Goal: Transaction & Acquisition: Purchase product/service

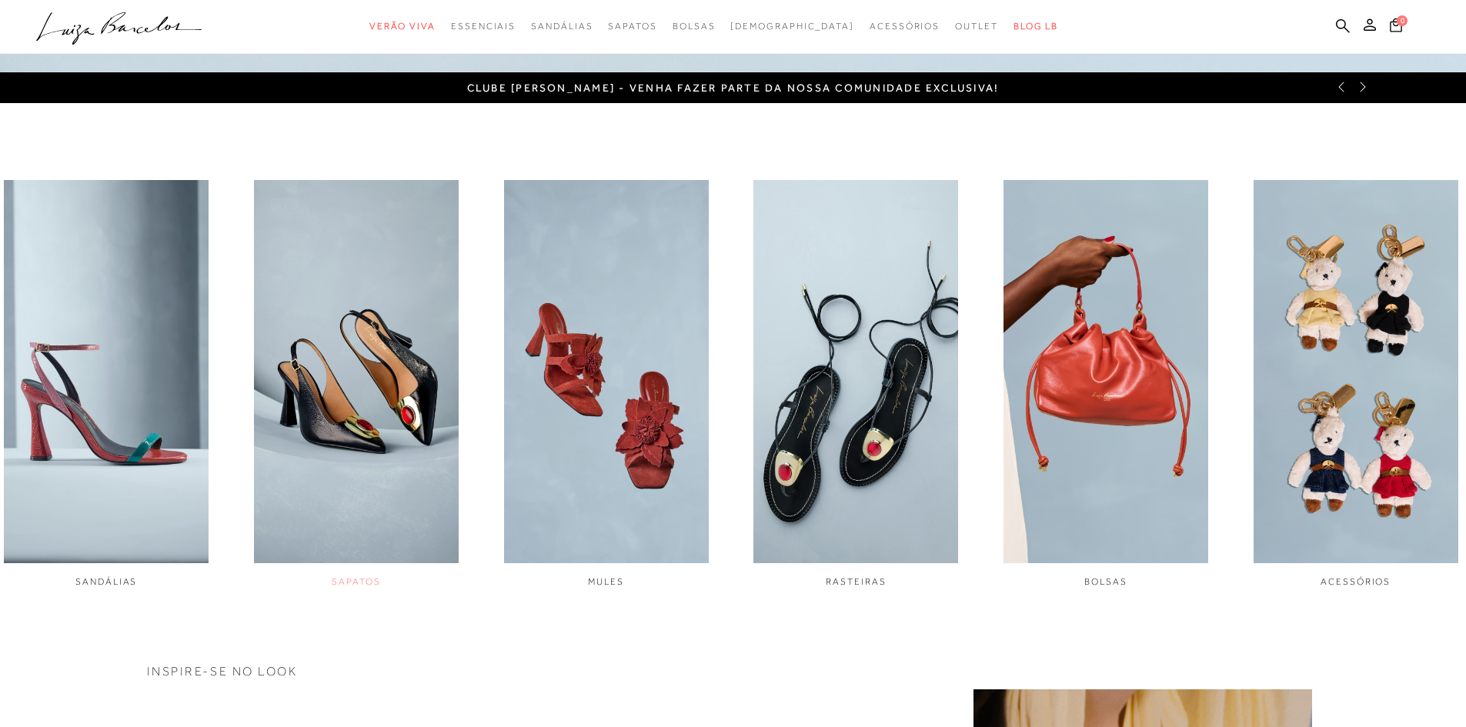
click at [359, 580] on span "SAPATOS" at bounding box center [356, 581] width 48 height 11
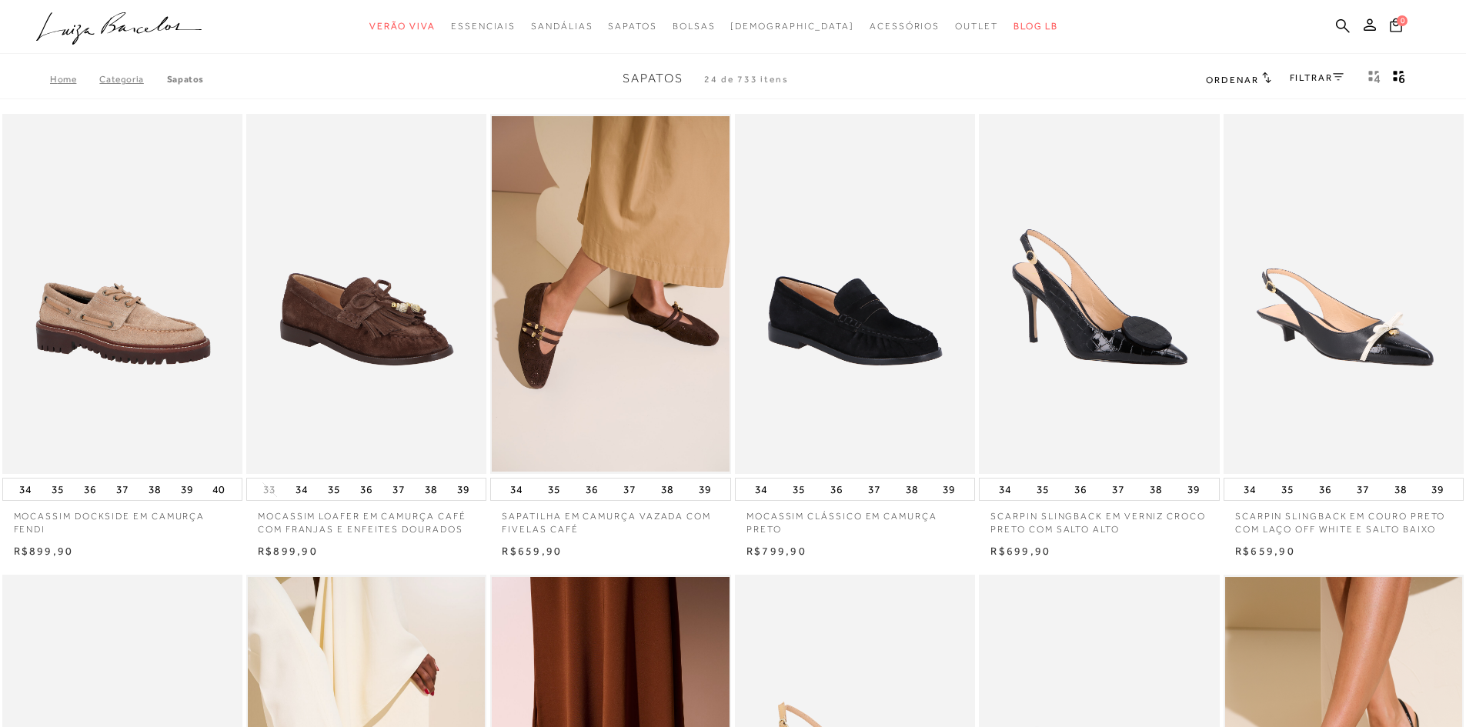
click at [1335, 75] on icon at bounding box center [1338, 77] width 11 height 8
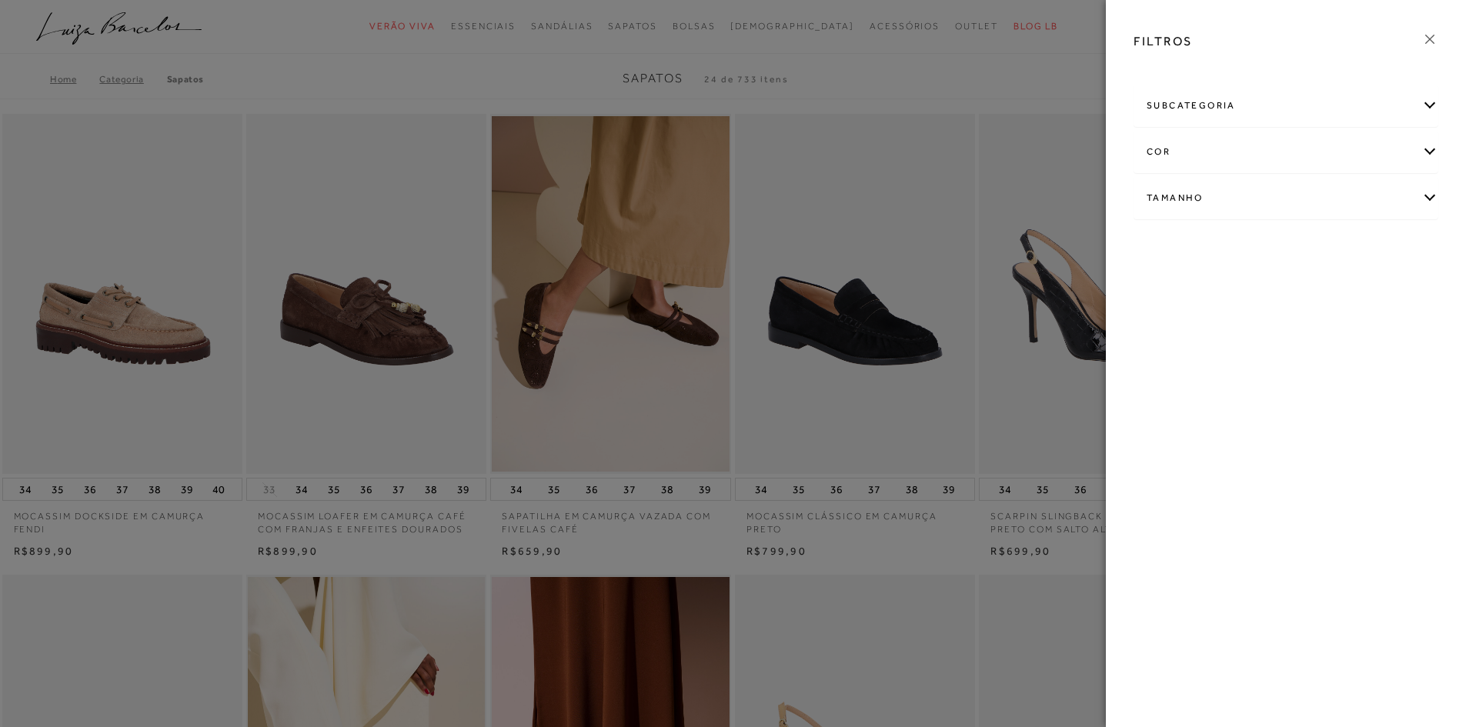
click at [1430, 196] on div "Tamanho" at bounding box center [1285, 198] width 303 height 41
click at [1373, 247] on span "35" at bounding box center [1374, 248] width 22 height 12
click at [1373, 247] on input "35" at bounding box center [1366, 249] width 15 height 15
checkbox input "true"
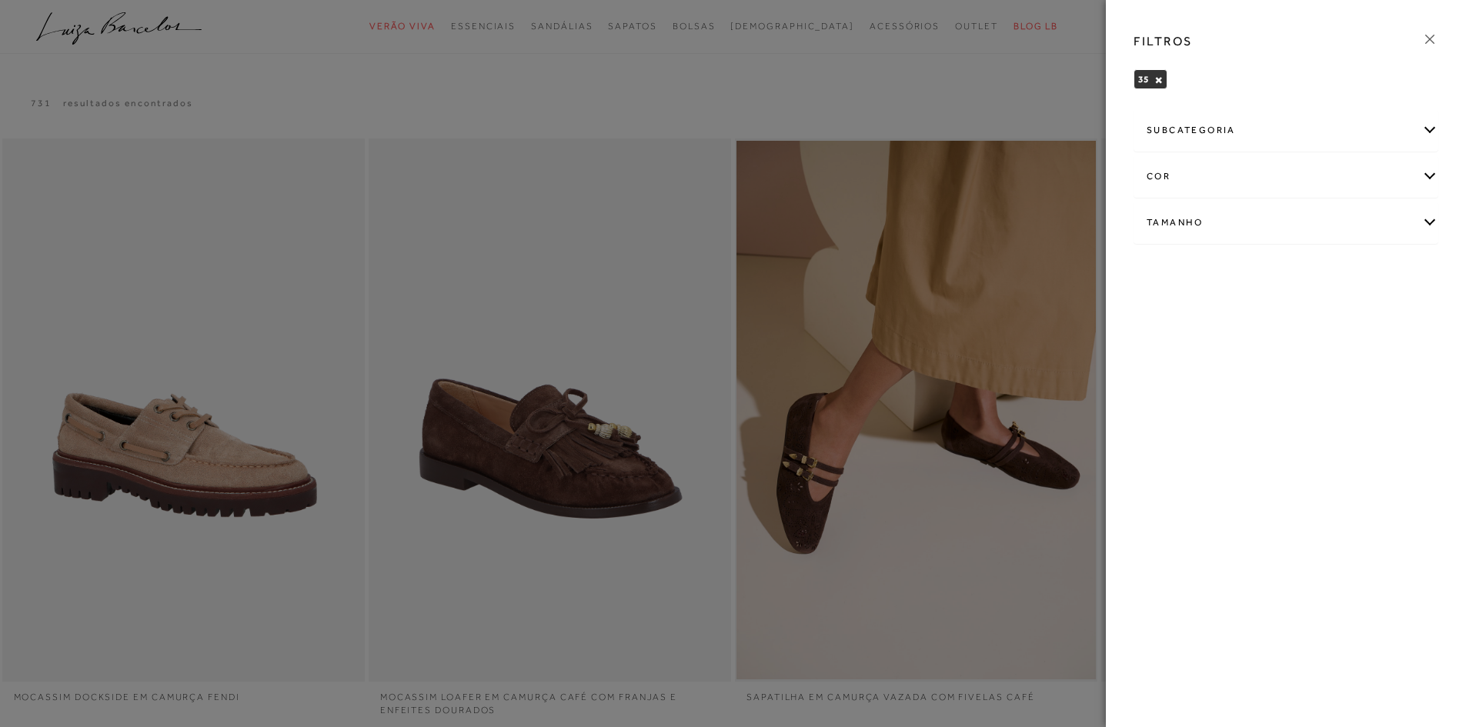
click at [1428, 42] on icon at bounding box center [1429, 39] width 17 height 17
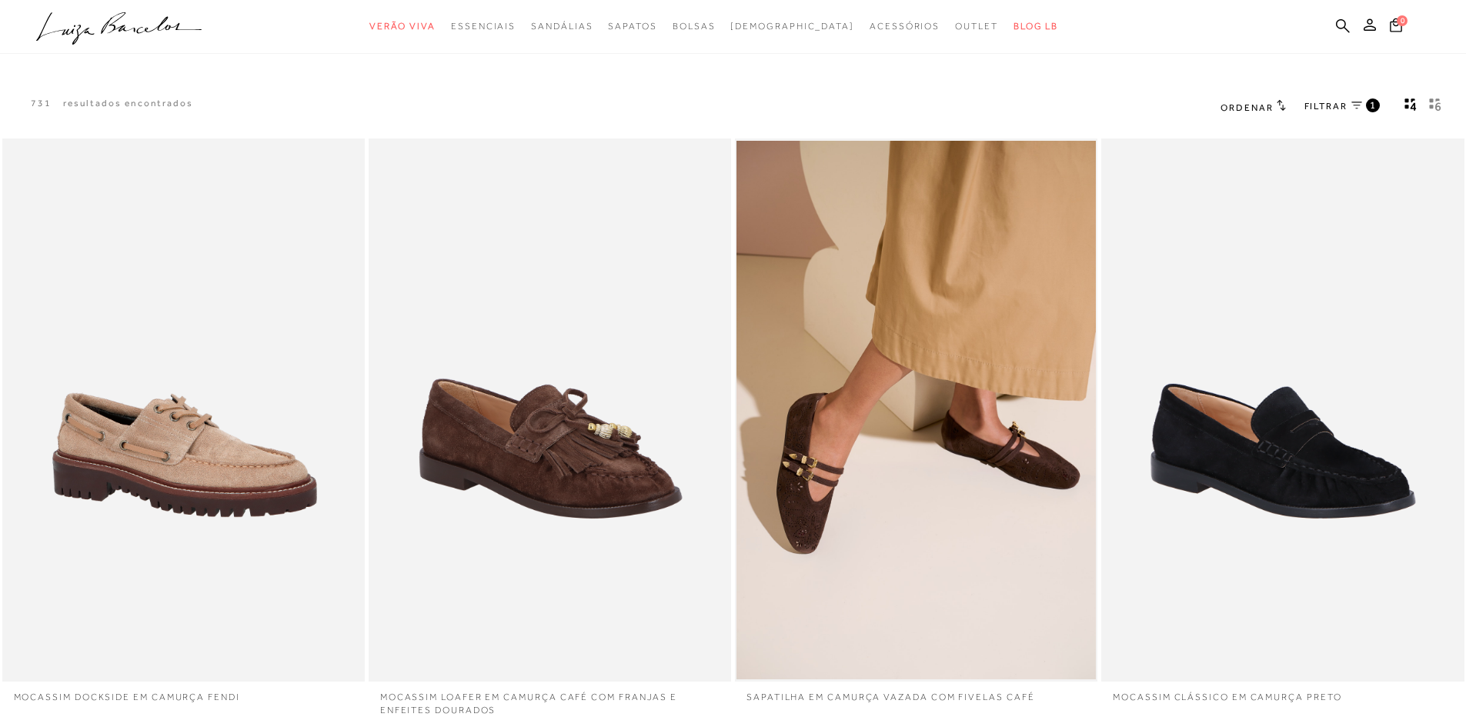
click at [1275, 103] on h2 "Ordenar" at bounding box center [1253, 106] width 65 height 15
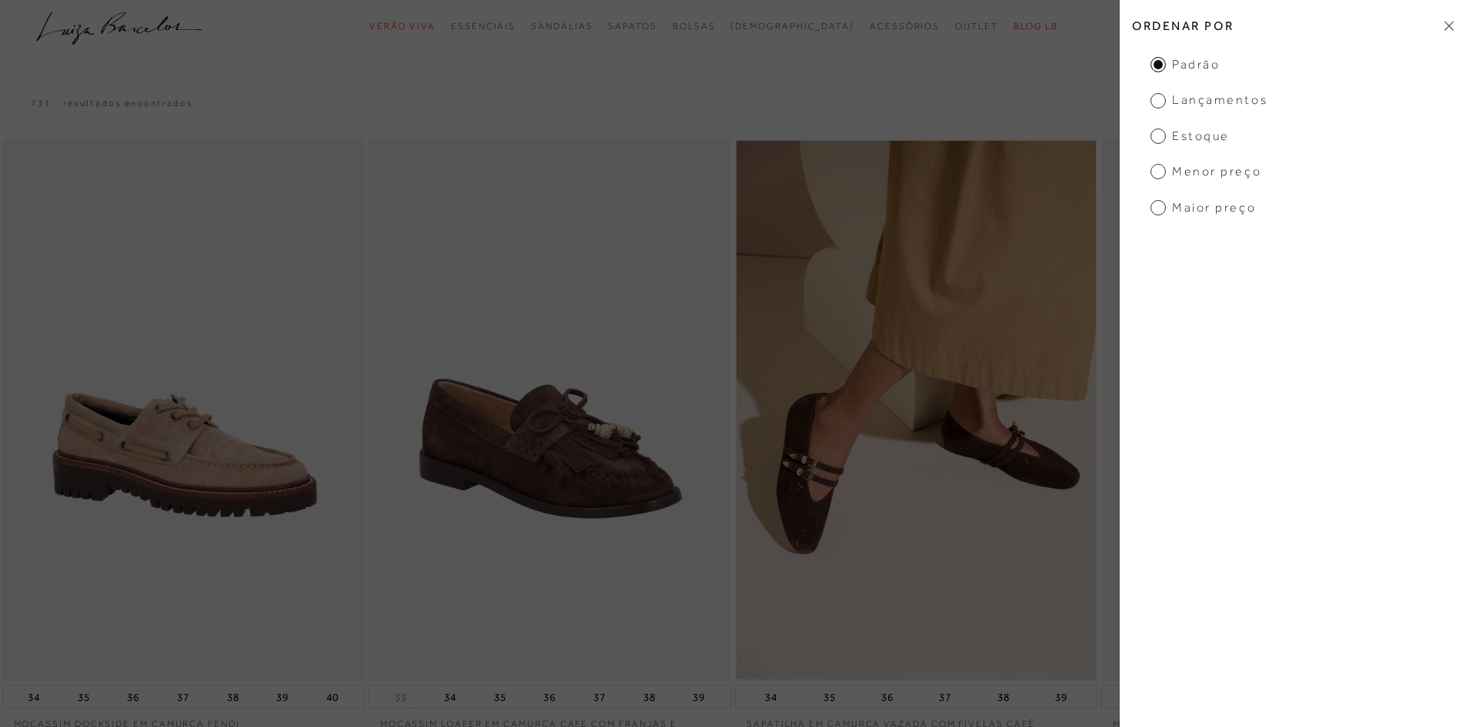
click at [1161, 171] on span "Menor Preço" at bounding box center [1206, 171] width 111 height 17
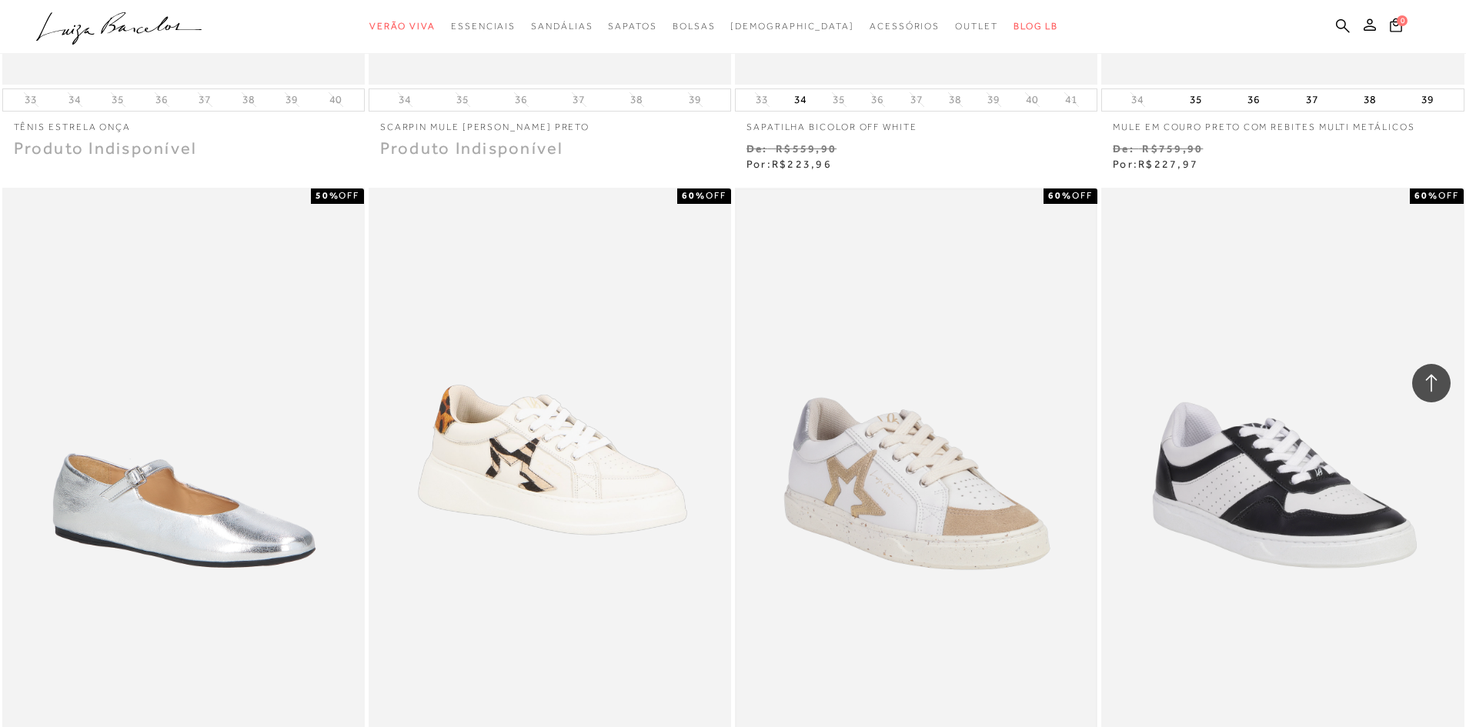
scroll to position [1539, 0]
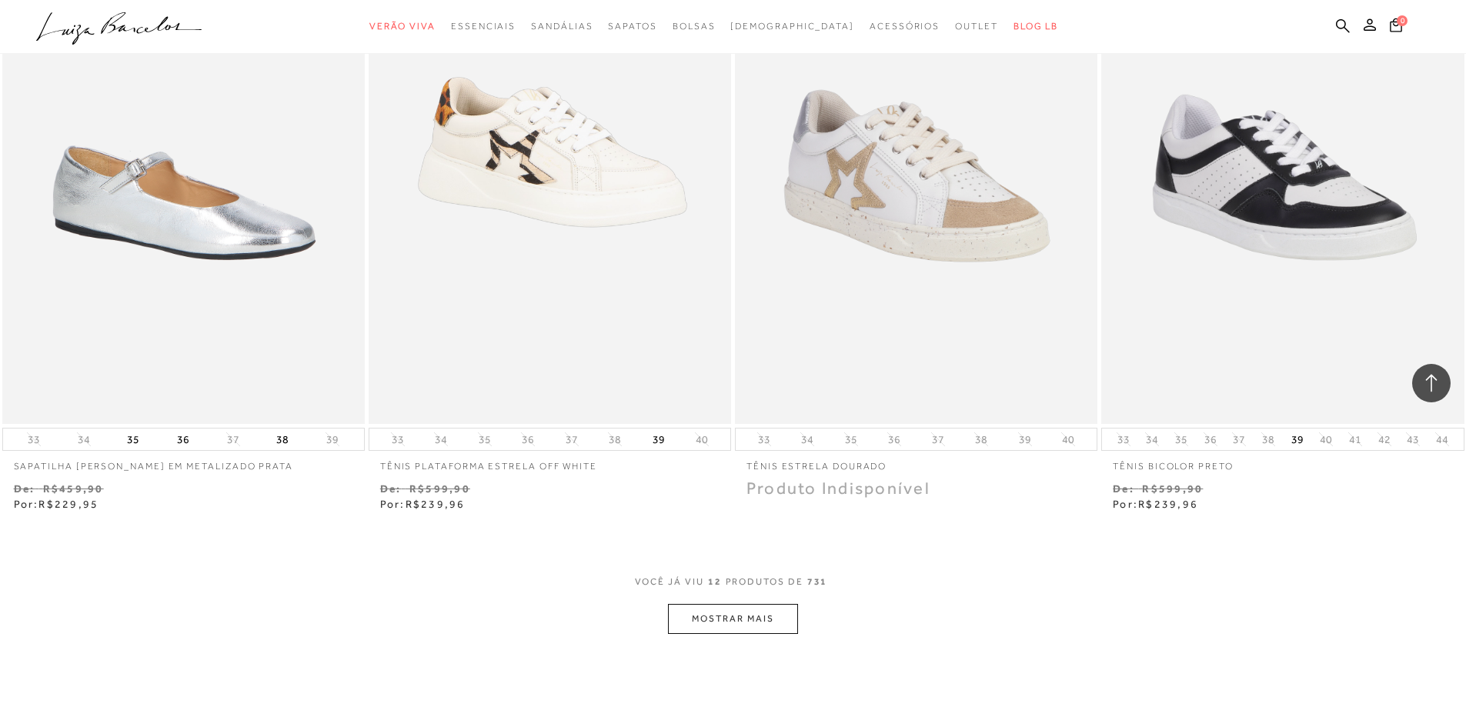
click at [771, 618] on button "MOSTRAR MAIS" at bounding box center [732, 619] width 129 height 30
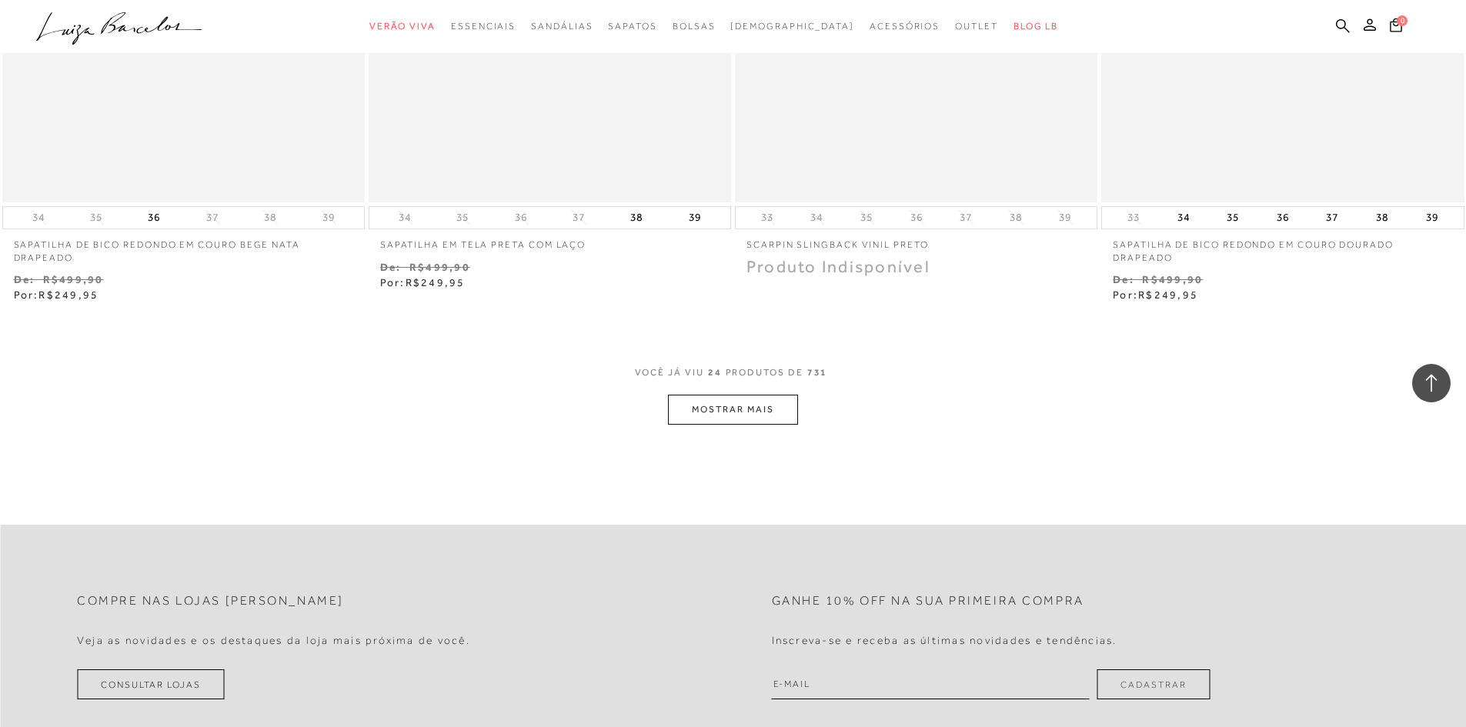
scroll to position [3694, 0]
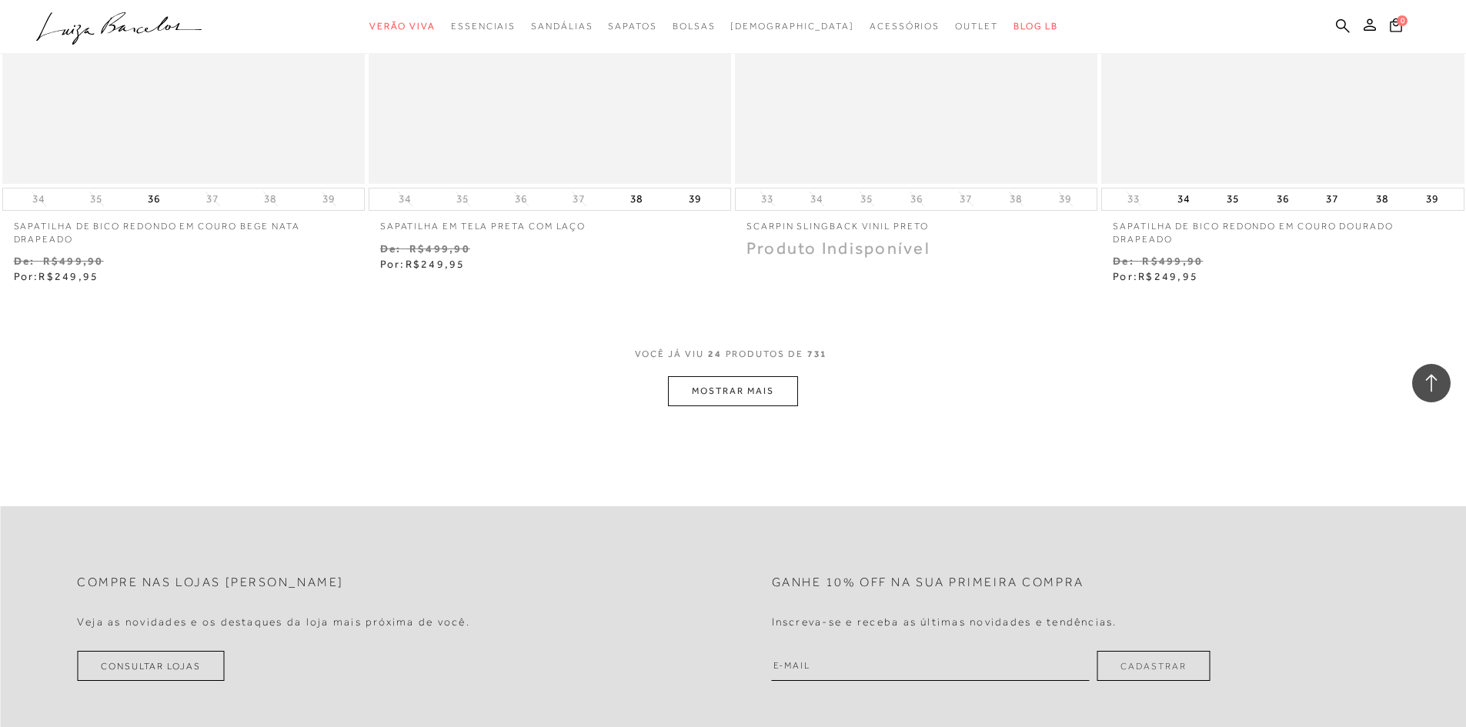
click at [758, 398] on button "MOSTRAR MAIS" at bounding box center [732, 391] width 129 height 30
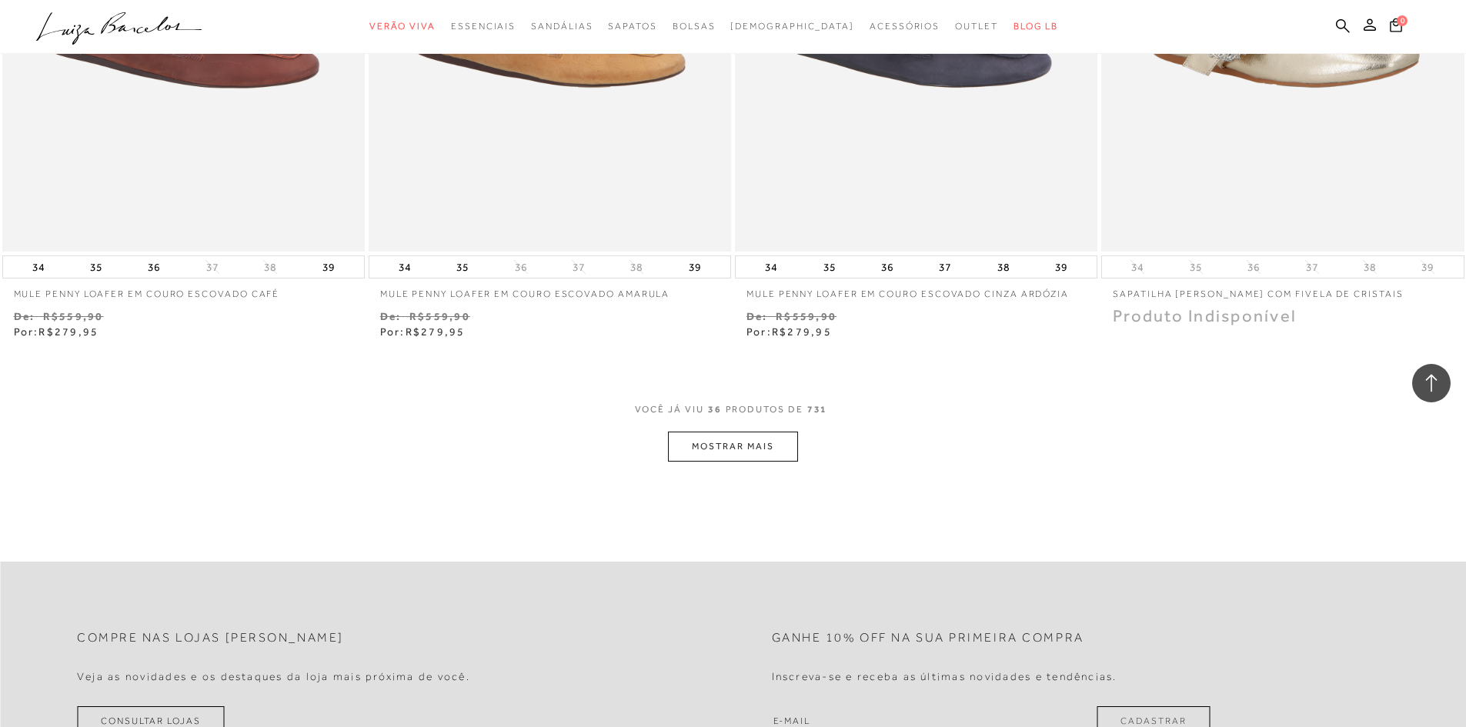
scroll to position [5618, 0]
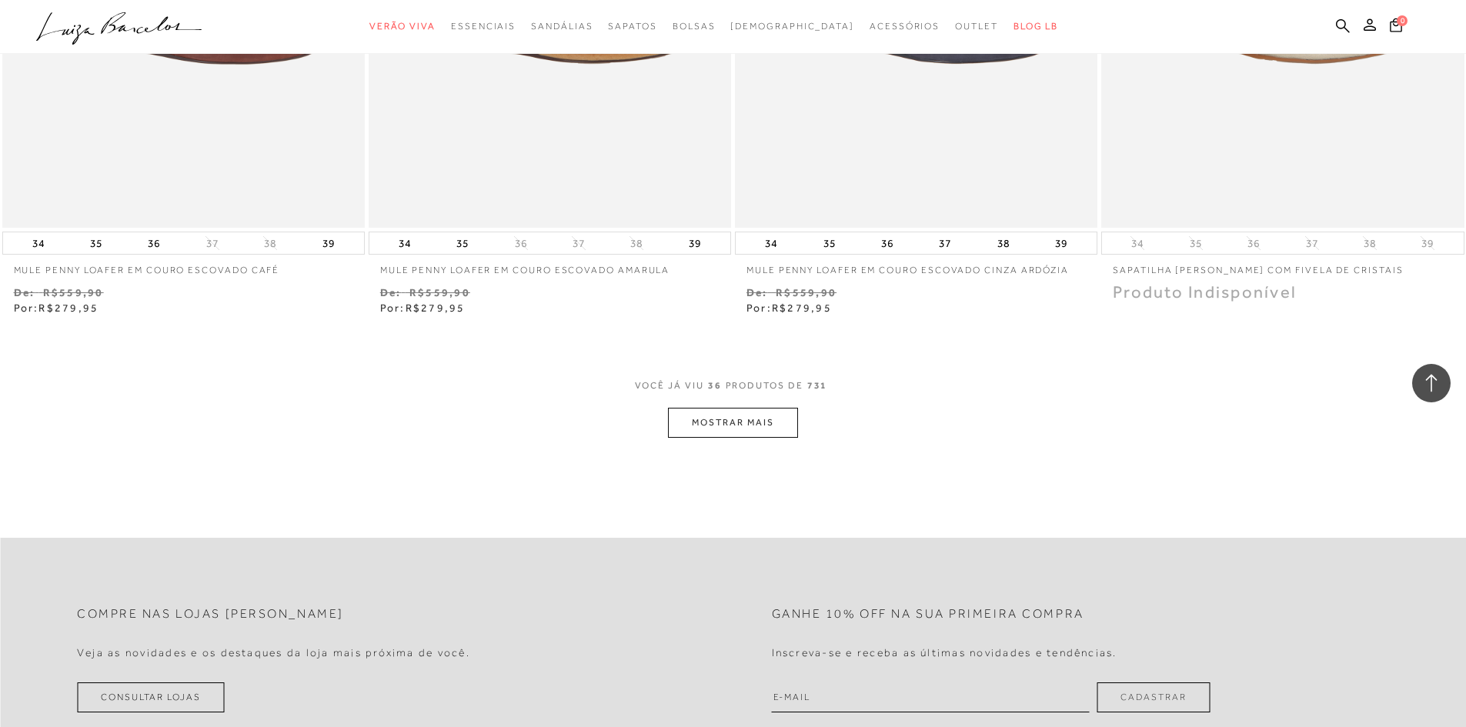
click at [735, 421] on button "MOSTRAR MAIS" at bounding box center [732, 423] width 129 height 30
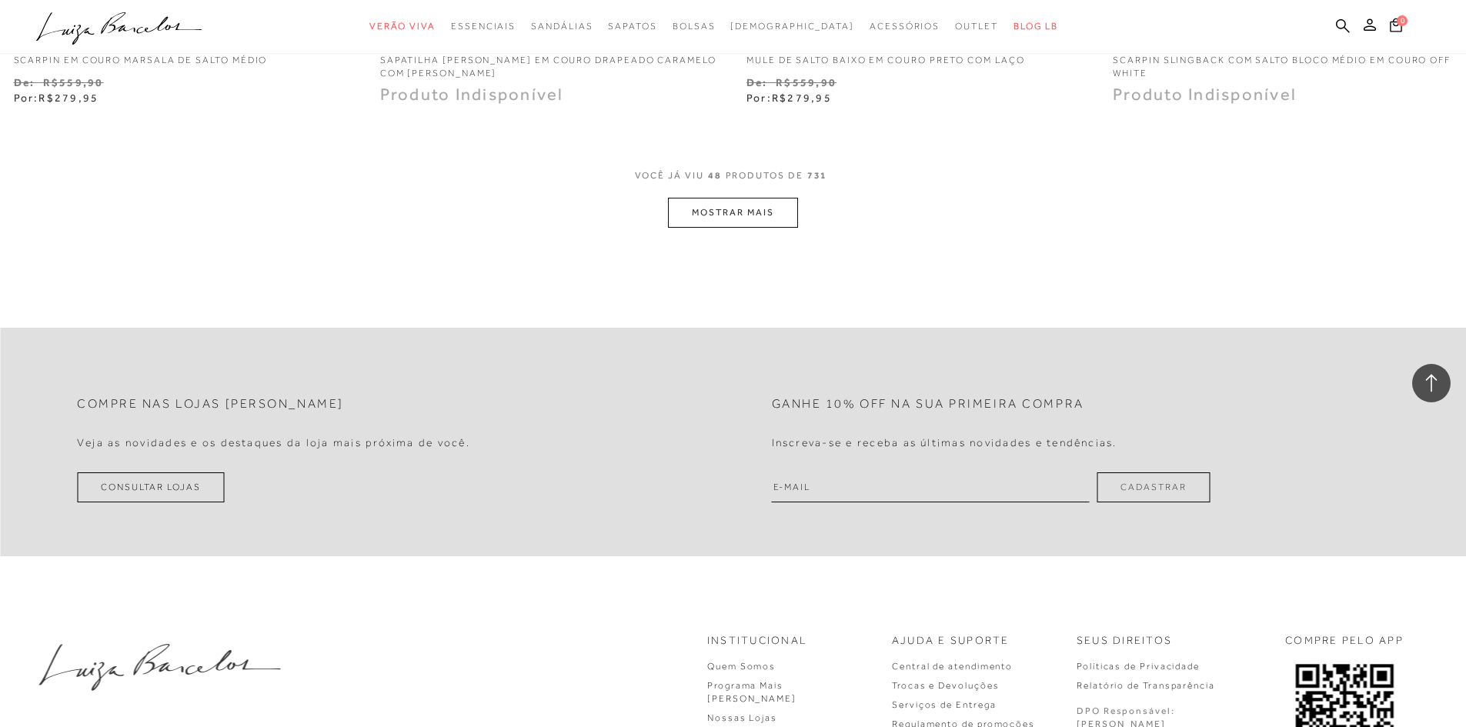
scroll to position [7773, 0]
click at [753, 211] on button "MOSTRAR MAIS" at bounding box center [732, 210] width 129 height 30
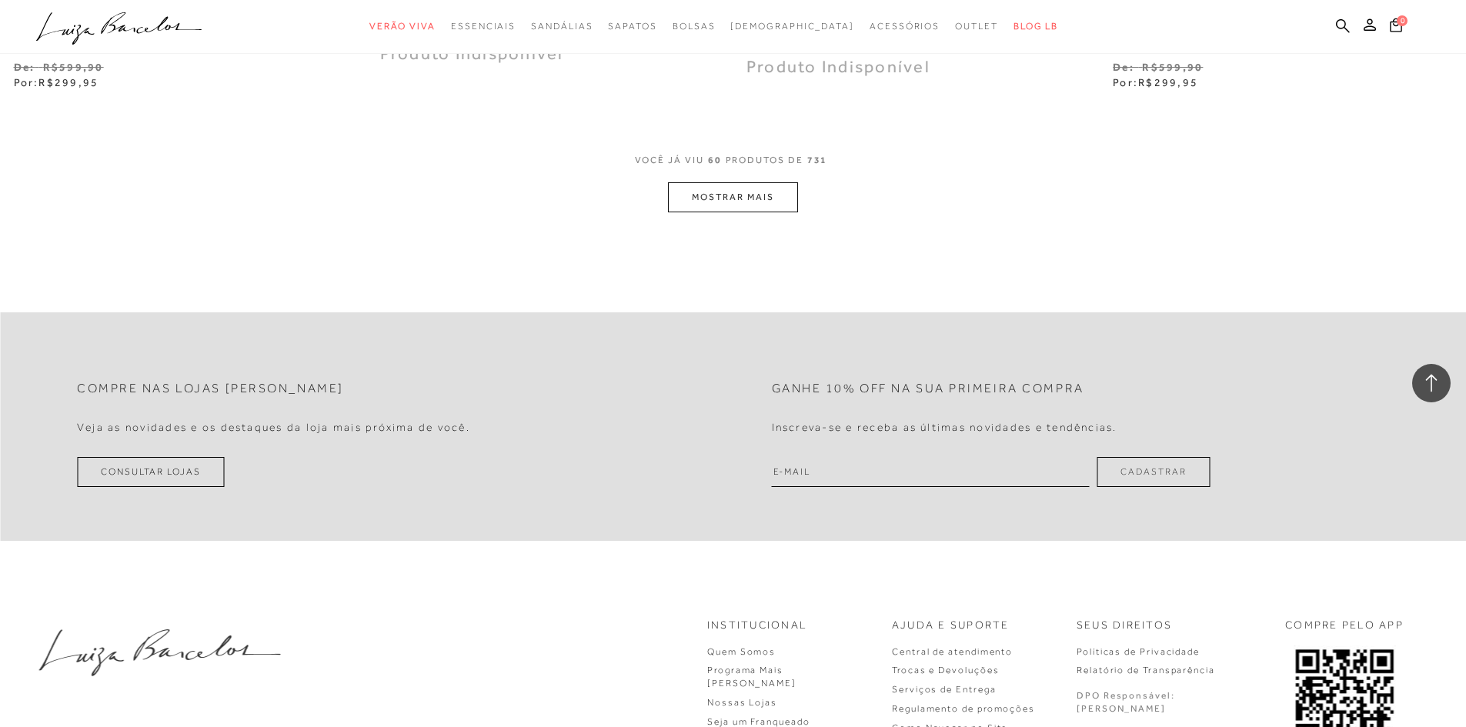
scroll to position [9774, 0]
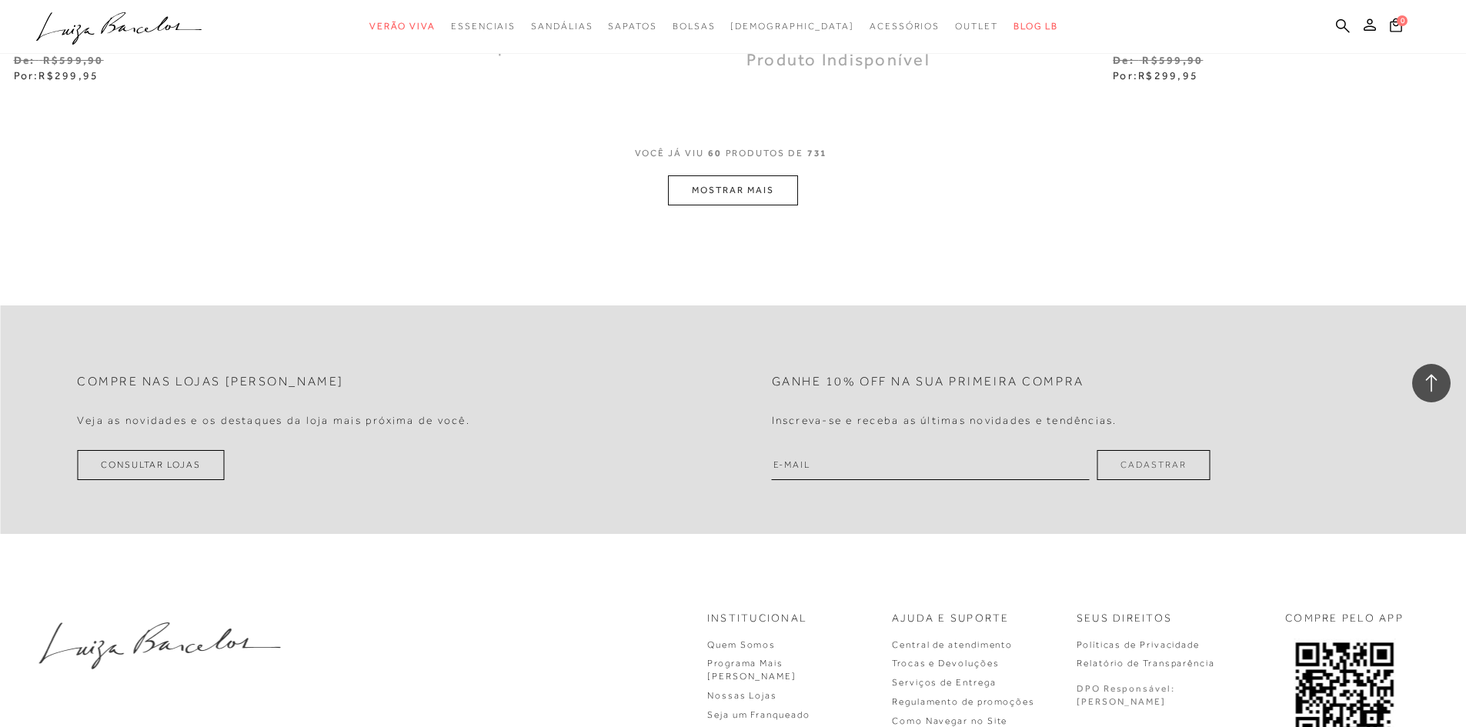
click at [756, 199] on button "MOSTRAR MAIS" at bounding box center [732, 190] width 129 height 30
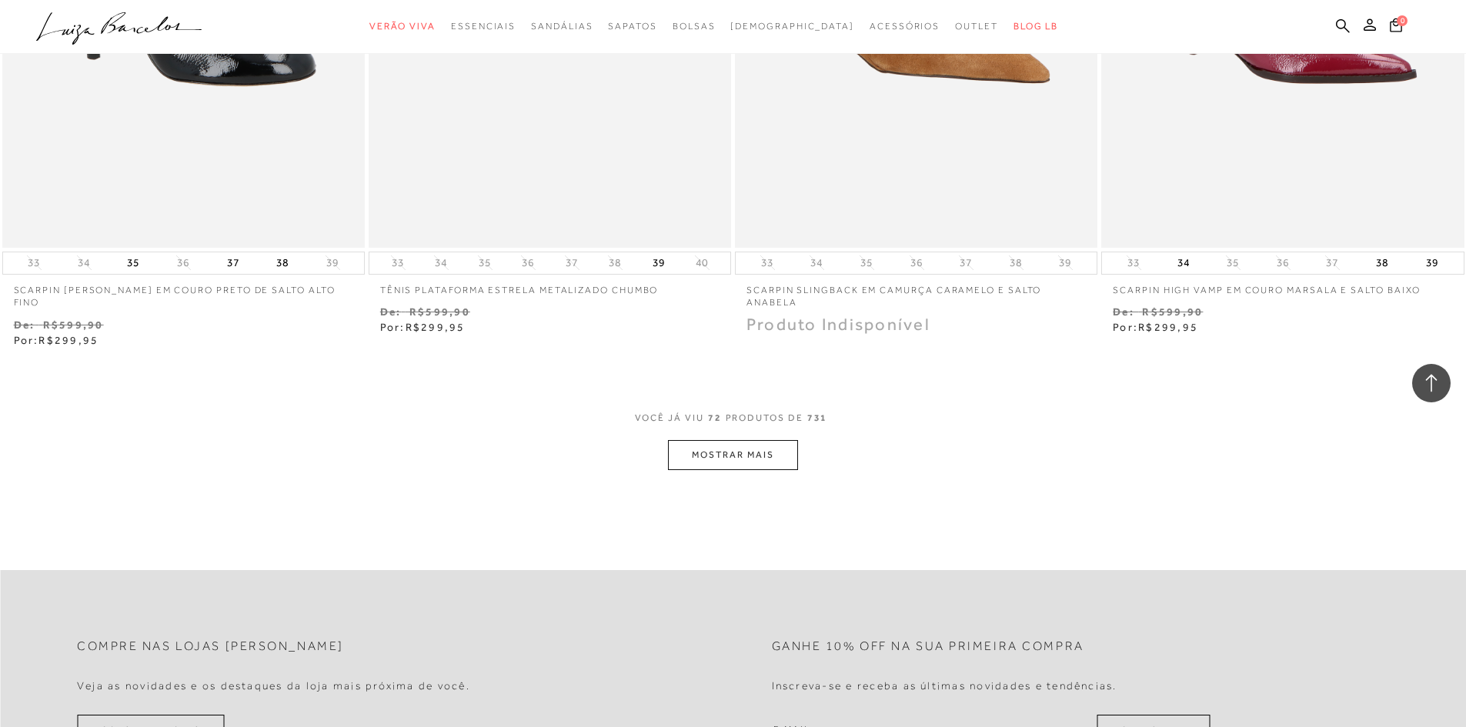
scroll to position [11621, 0]
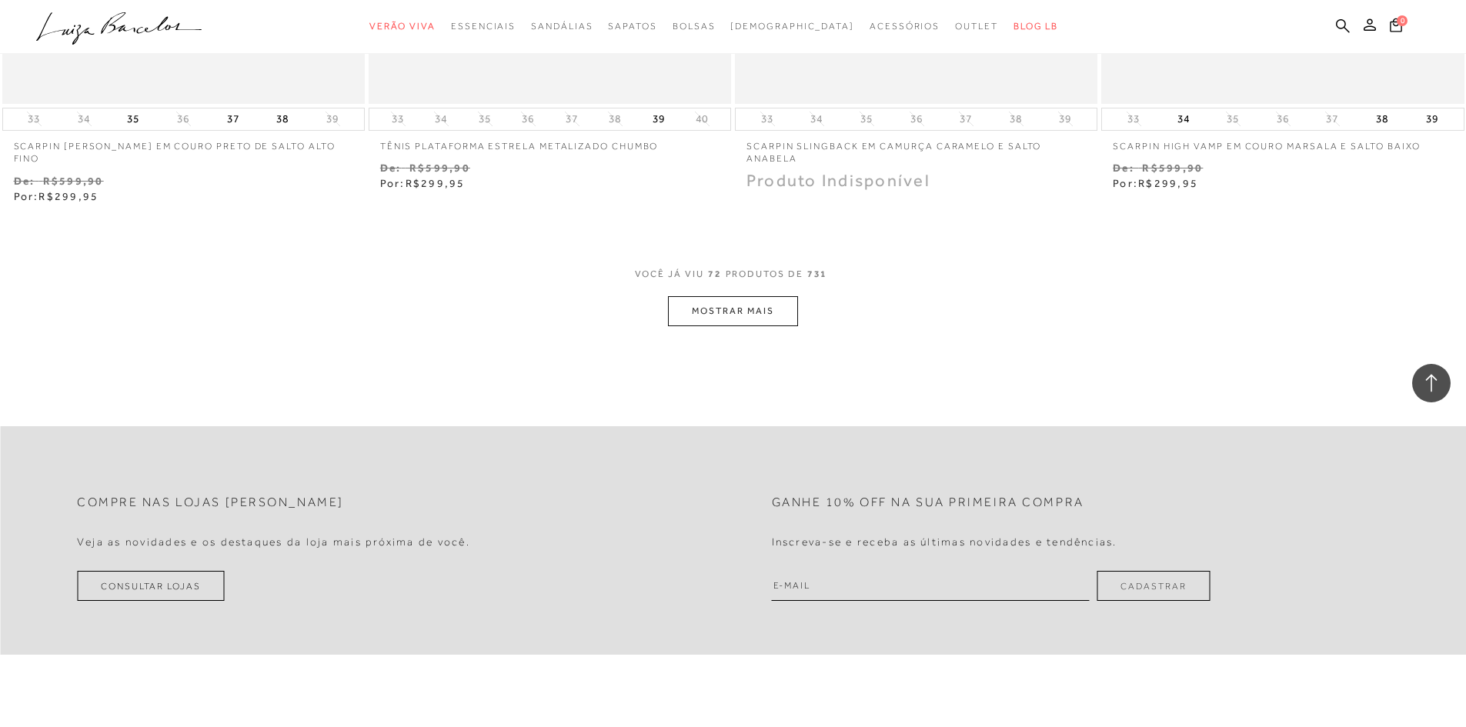
click at [754, 296] on button "MOSTRAR MAIS" at bounding box center [732, 311] width 129 height 30
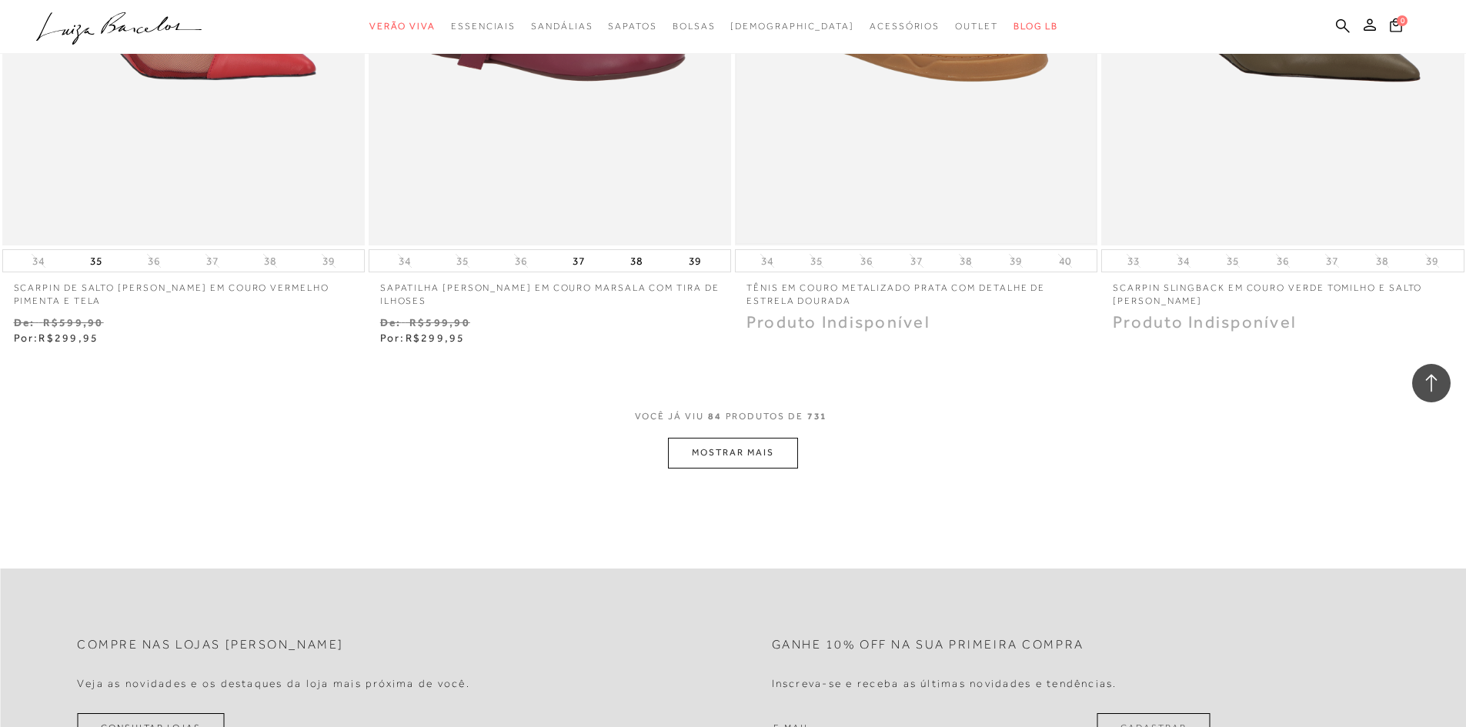
scroll to position [13622, 0]
